Goal: Find specific page/section: Find specific page/section

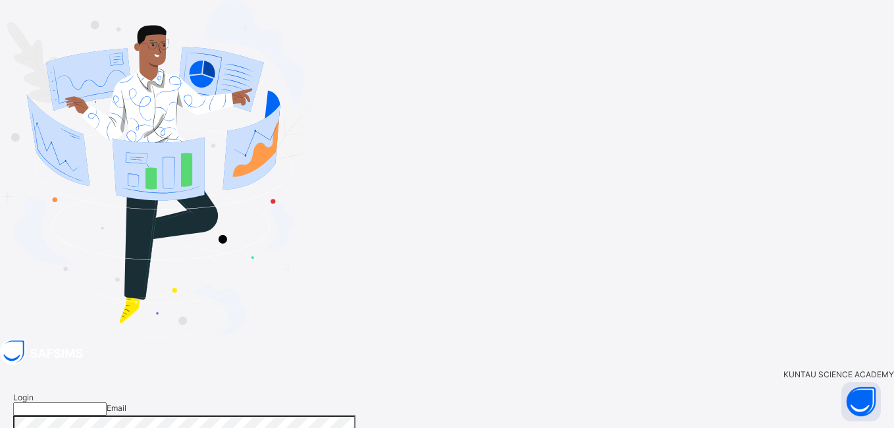
type input "**********"
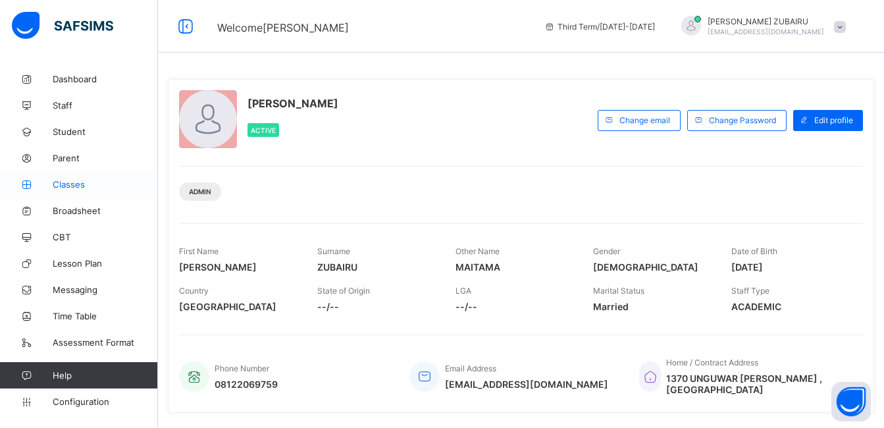
click at [67, 183] on span "Classes" at bounding box center [105, 184] width 105 height 11
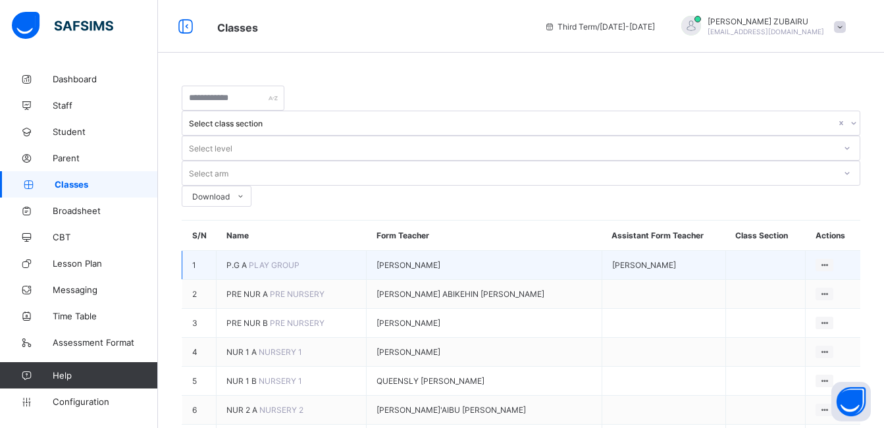
click at [249, 260] on span "P.G A" at bounding box center [237, 265] width 22 height 10
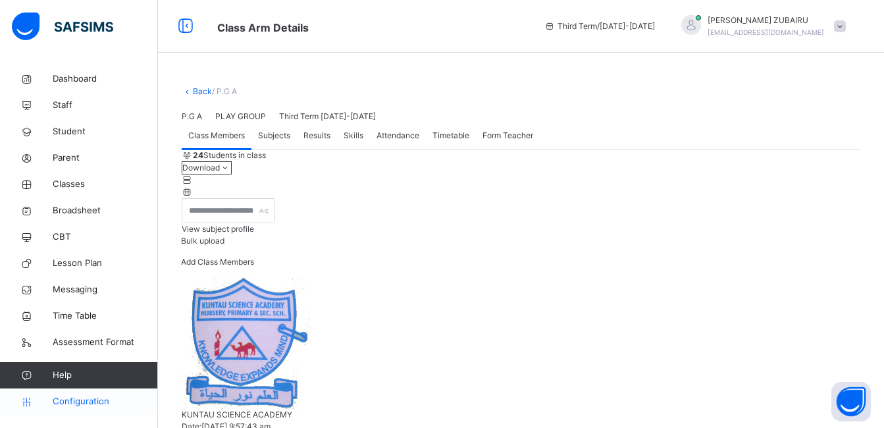
click at [70, 399] on span "Configuration" at bounding box center [105, 401] width 105 height 13
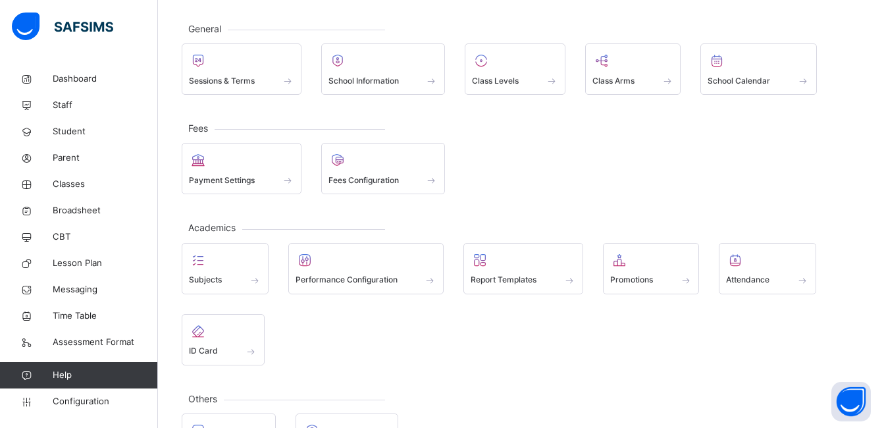
scroll to position [66, 0]
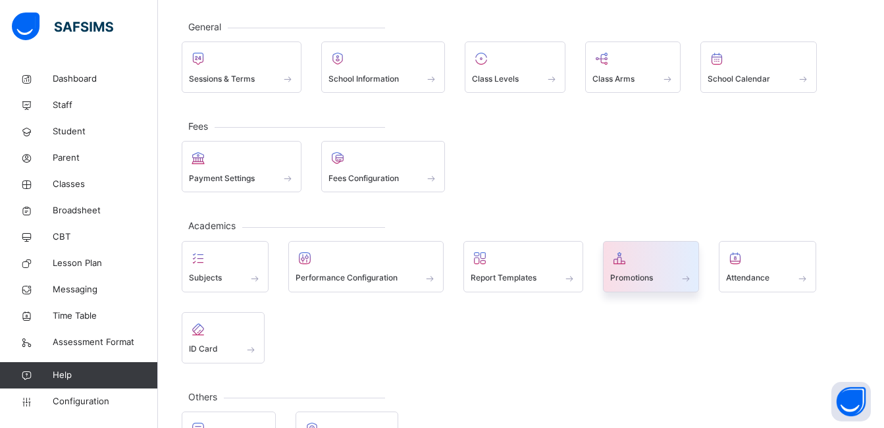
click at [648, 275] on span "Promotions" at bounding box center [631, 278] width 43 height 12
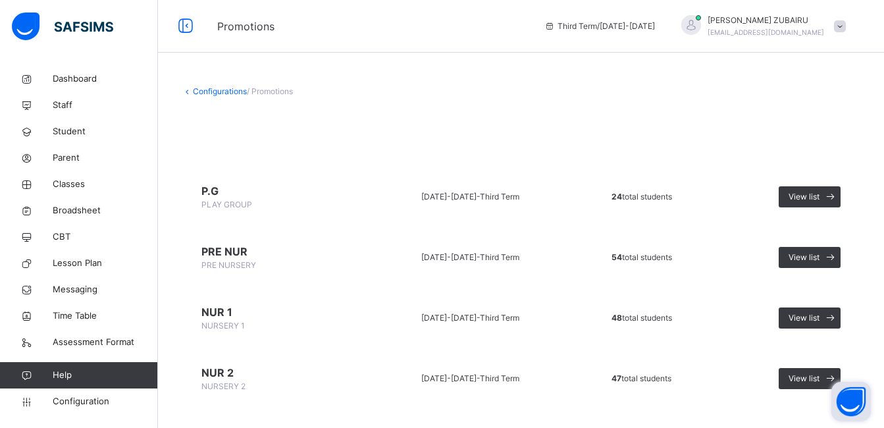
click at [844, 405] on button "Open asap" at bounding box center [850, 401] width 39 height 39
